Goal: Information Seeking & Learning: Learn about a topic

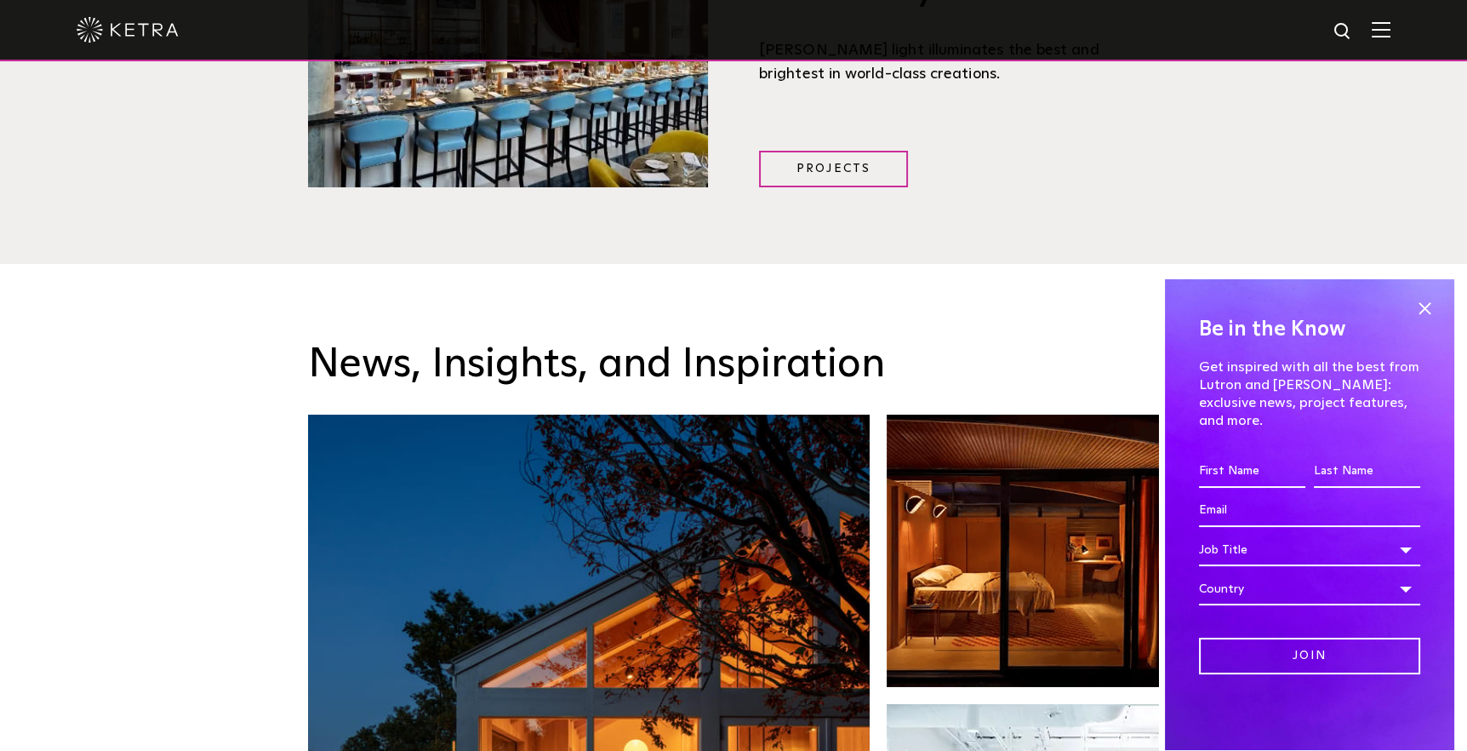
scroll to position [2045, 0]
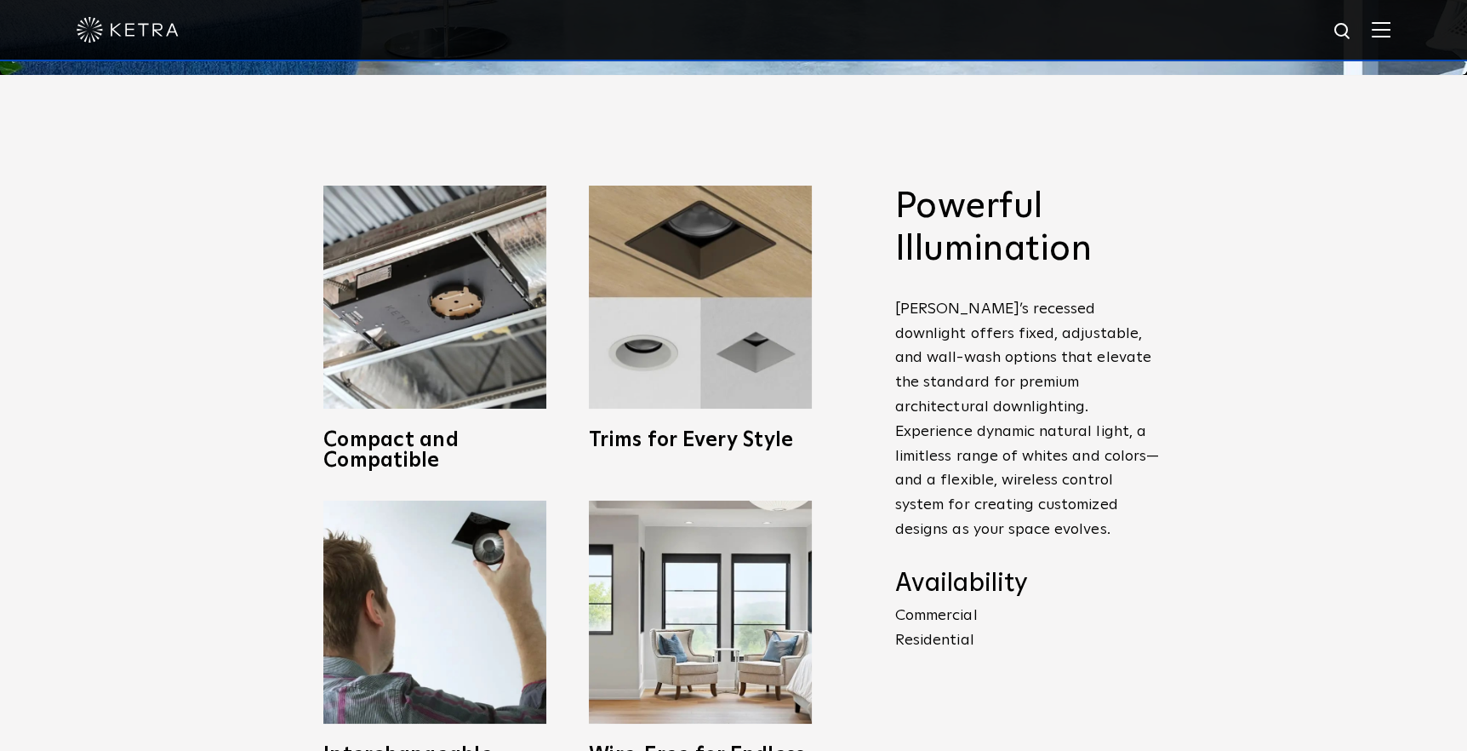
scroll to position [681, 0]
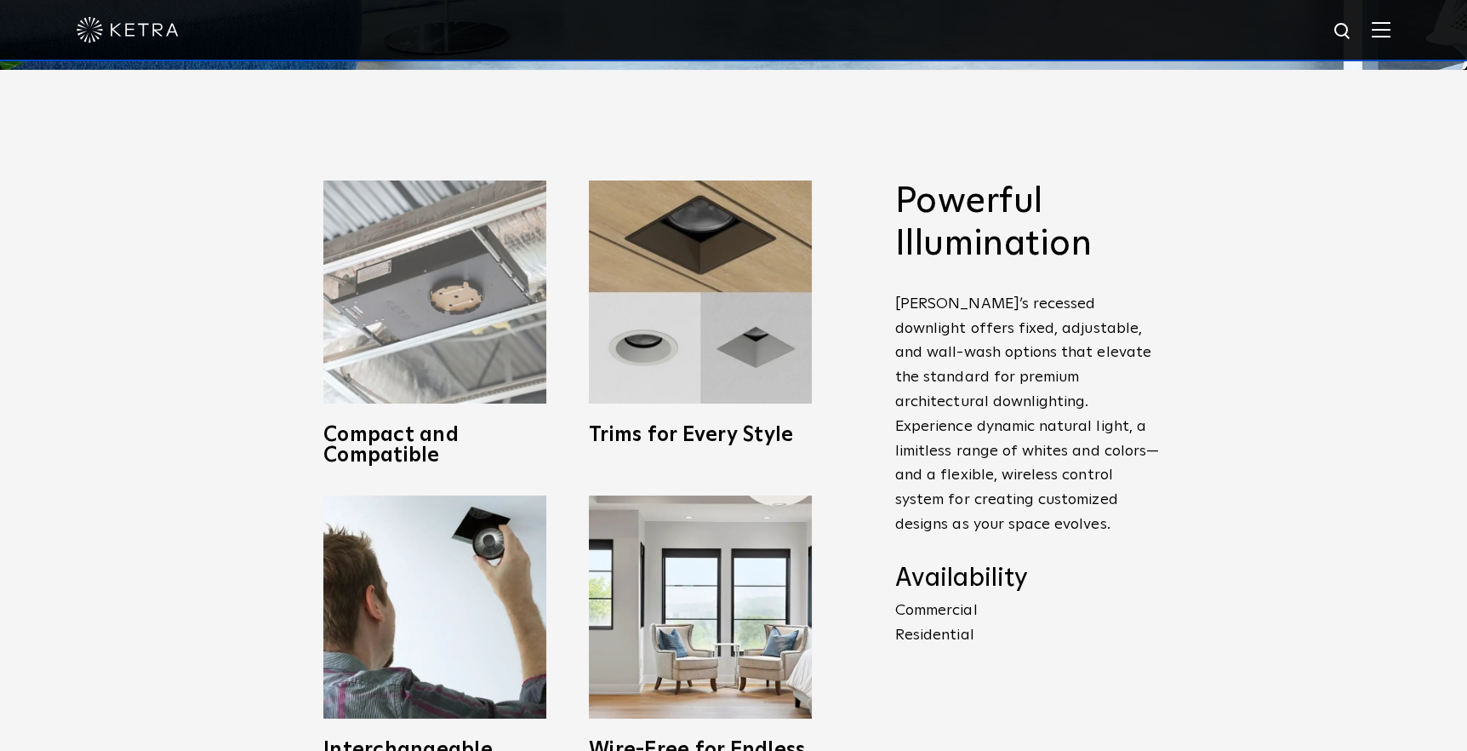
click at [432, 317] on img at bounding box center [434, 291] width 223 height 223
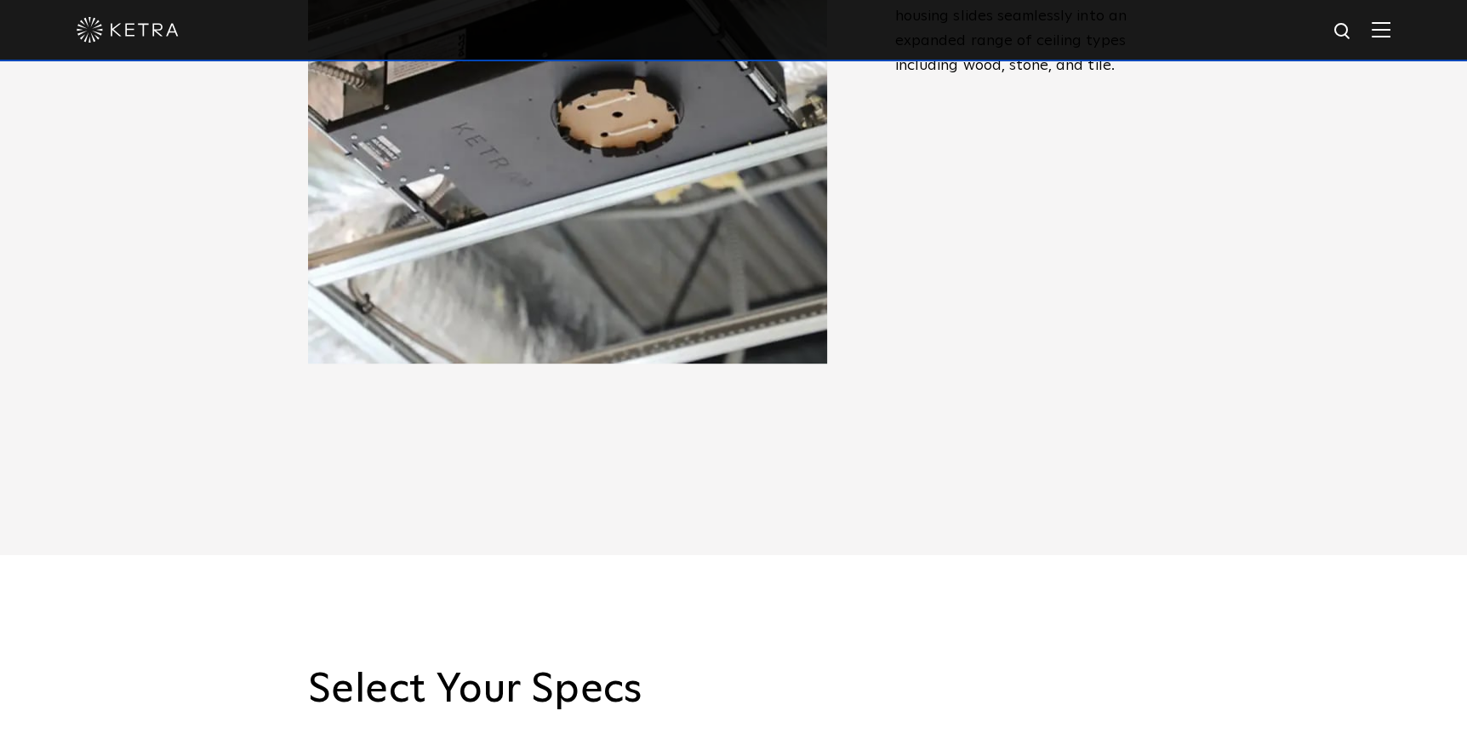
scroll to position [850, 0]
